Goal: Information Seeking & Learning: Learn about a topic

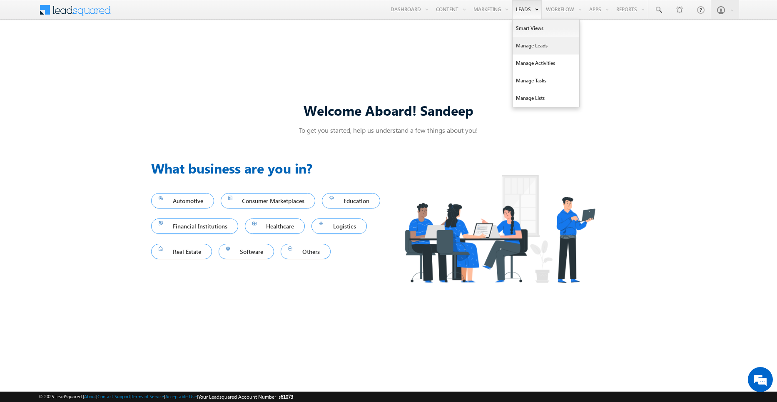
click at [526, 47] on link "Manage Leads" at bounding box center [545, 45] width 67 height 17
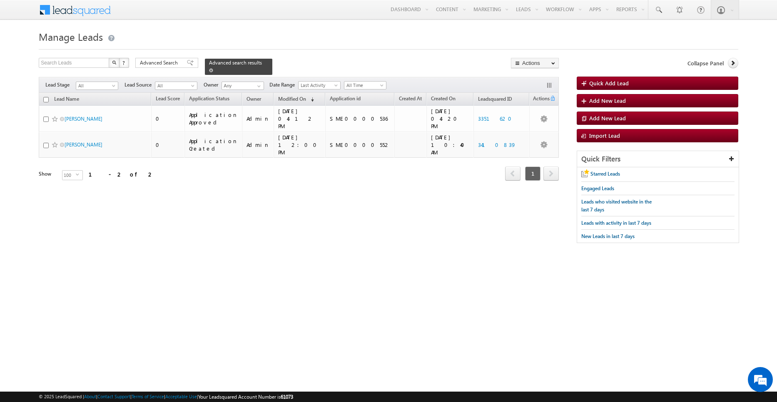
click at [213, 68] on span at bounding box center [211, 70] width 4 height 4
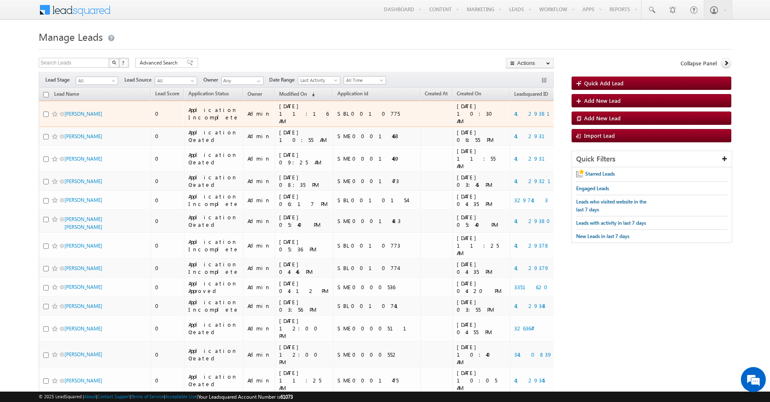
click at [87, 114] on span "[PERSON_NAME]" at bounding box center [93, 114] width 56 height 8
click at [84, 117] on link "MOHAMMED KARIMULLAH" at bounding box center [84, 114] width 38 height 6
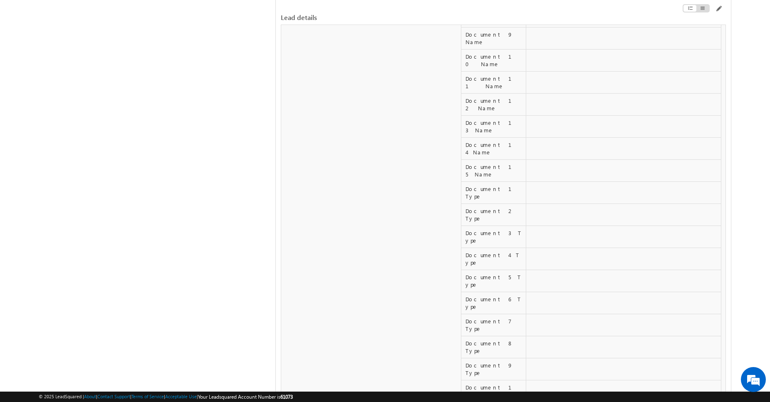
scroll to position [3680, 0]
